Goal: Information Seeking & Learning: Learn about a topic

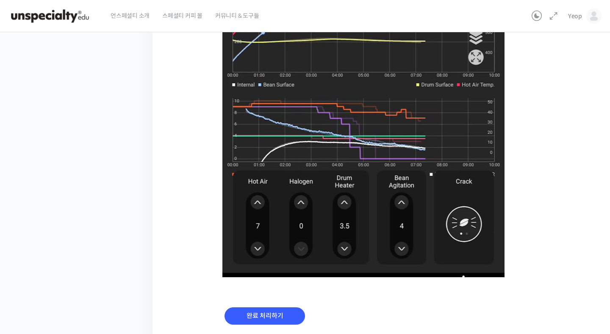
scroll to position [564, 0]
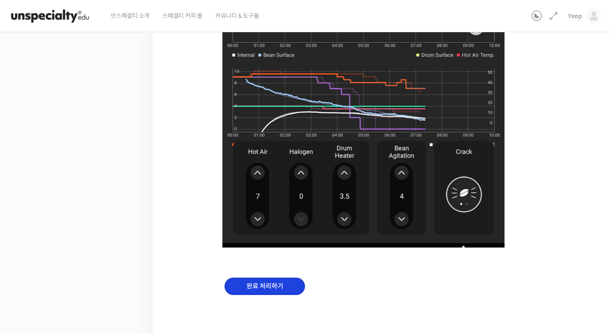
click at [254, 281] on input "완료 처리하기" at bounding box center [265, 286] width 81 height 17
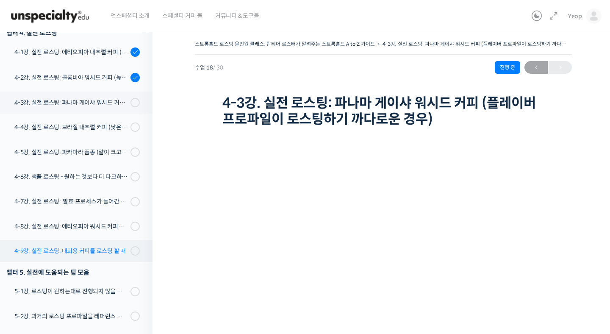
scroll to position [538, 0]
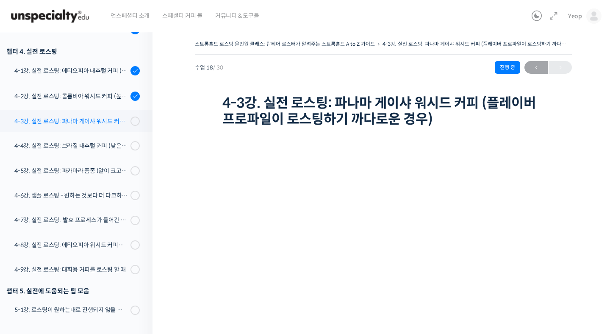
click at [88, 117] on div "4-3강. 실전 로스팅: 파나마 게이샤 워시드 커피 (플레이버 프로파일이 로스팅하기 까다로운 경우)" at bounding box center [71, 121] width 114 height 9
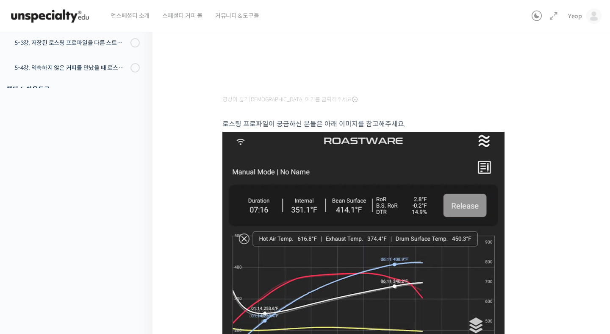
scroll to position [245, 0]
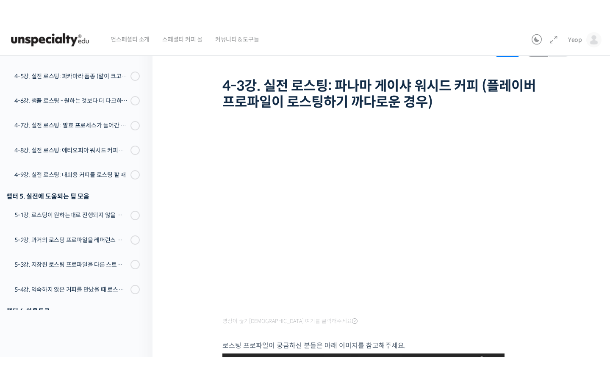
scroll to position [39, 0]
